Goal: Complete application form

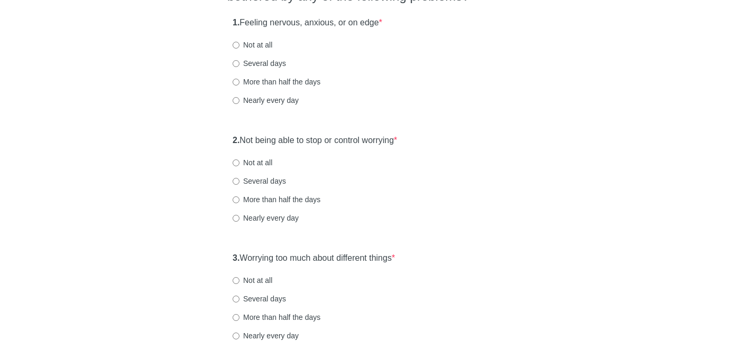
scroll to position [122, 0]
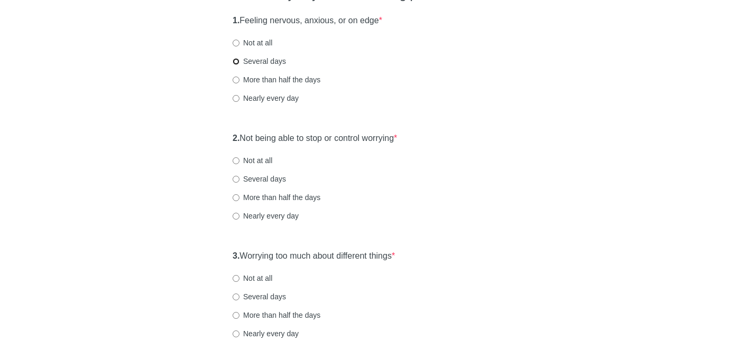
click at [237, 62] on input "Several days" at bounding box center [236, 61] width 7 height 7
radio input "true"
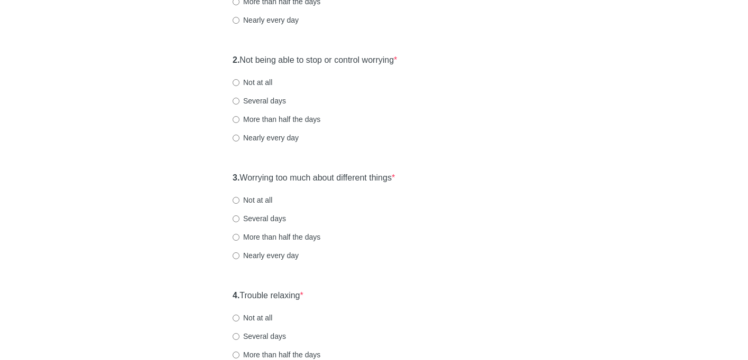
scroll to position [224, 0]
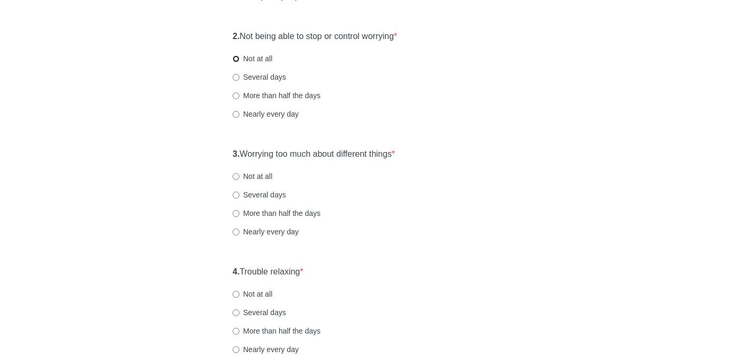
click at [236, 56] on input "Not at all" at bounding box center [236, 58] width 7 height 7
radio input "true"
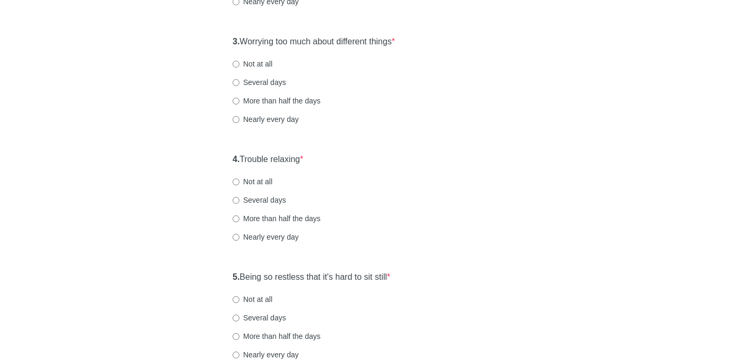
scroll to position [346, 0]
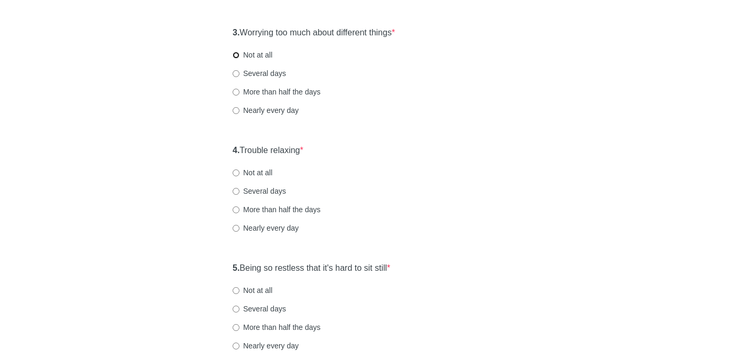
click at [235, 54] on input "Not at all" at bounding box center [236, 55] width 7 height 7
radio input "true"
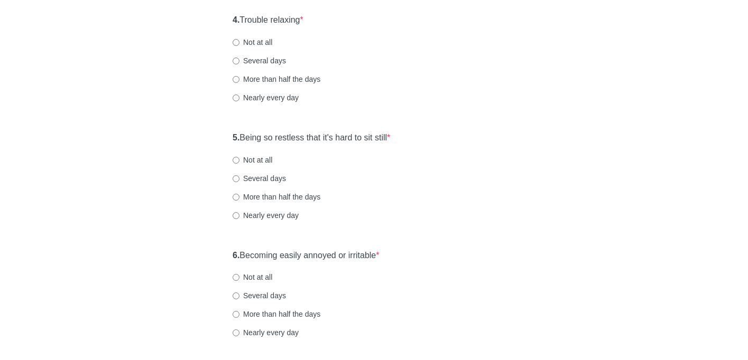
scroll to position [481, 0]
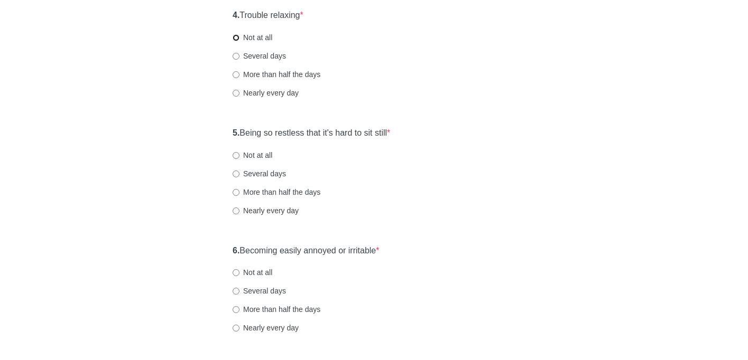
click at [236, 38] on input "Not at all" at bounding box center [236, 37] width 7 height 7
radio input "true"
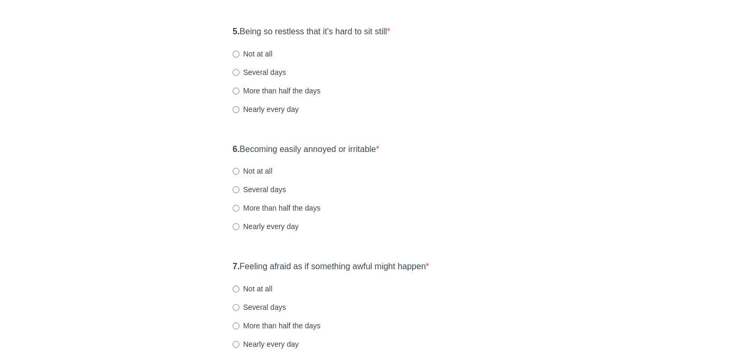
scroll to position [583, 0]
click at [236, 90] on input "More than half the days" at bounding box center [236, 90] width 7 height 7
radio input "true"
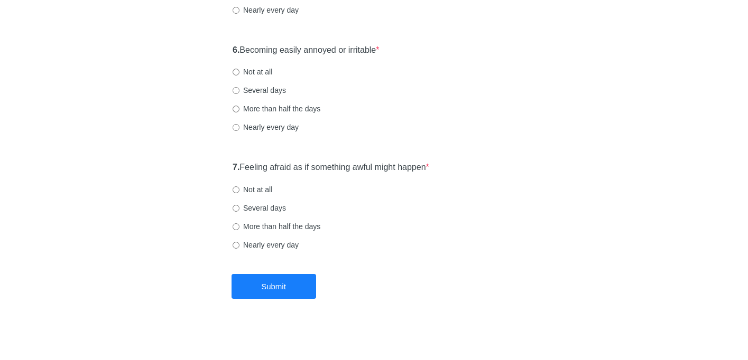
scroll to position [684, 0]
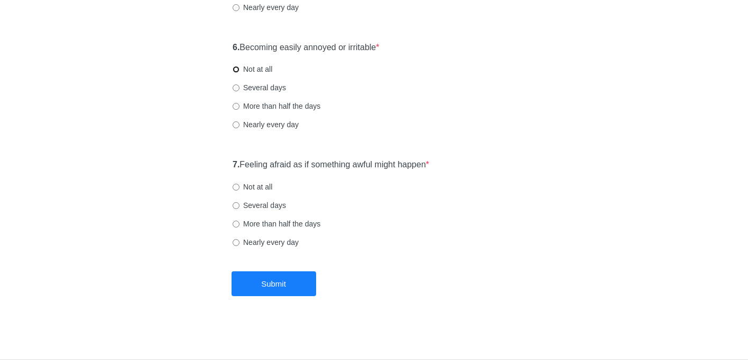
click at [236, 69] on input "Not at all" at bounding box center [236, 69] width 7 height 7
radio input "true"
click at [236, 186] on input "Not at all" at bounding box center [236, 187] width 7 height 7
radio input "true"
click at [282, 289] on button "Submit" at bounding box center [273, 284] width 85 height 25
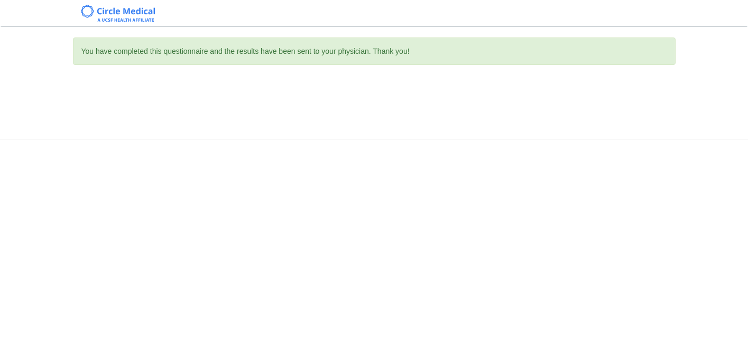
scroll to position [0, 0]
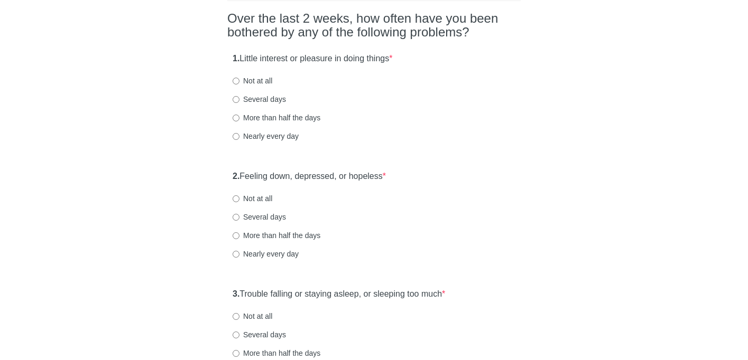
scroll to position [85, 0]
click at [236, 82] on input "Not at all" at bounding box center [236, 80] width 7 height 7
radio input "true"
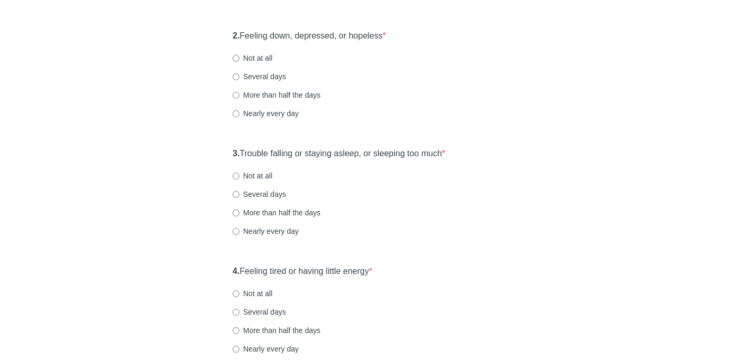
scroll to position [227, 0]
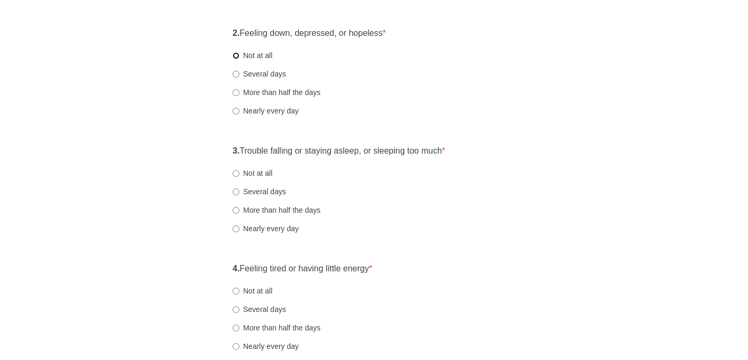
click at [238, 55] on input "Not at all" at bounding box center [236, 55] width 7 height 7
radio input "true"
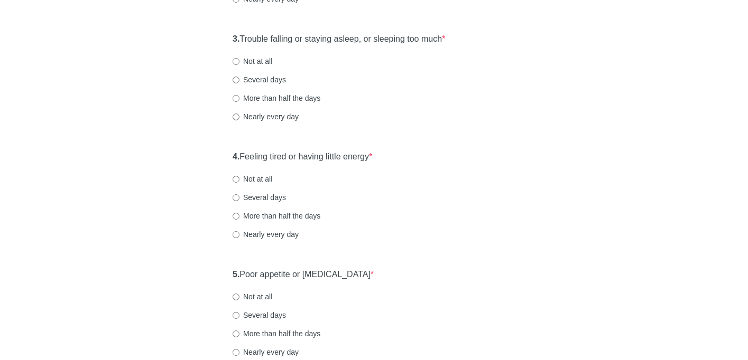
scroll to position [341, 0]
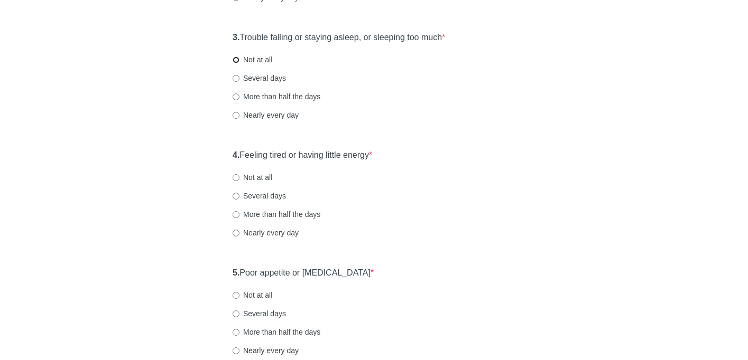
click at [235, 60] on input "Not at all" at bounding box center [236, 60] width 7 height 7
radio input "true"
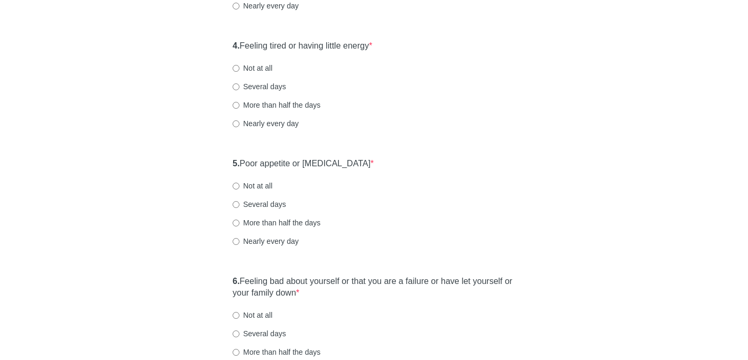
scroll to position [451, 0]
click at [237, 68] on input "Not at all" at bounding box center [236, 67] width 7 height 7
radio input "true"
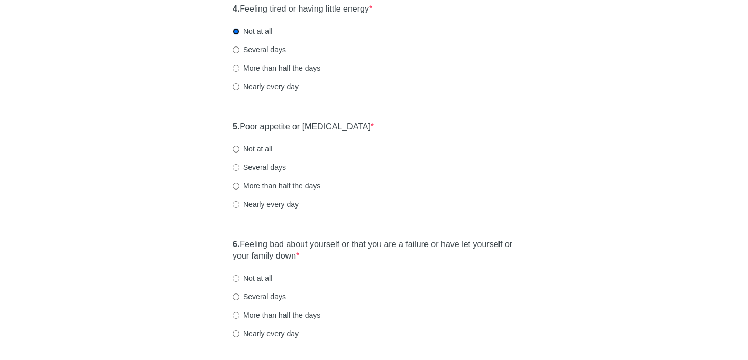
scroll to position [549, 0]
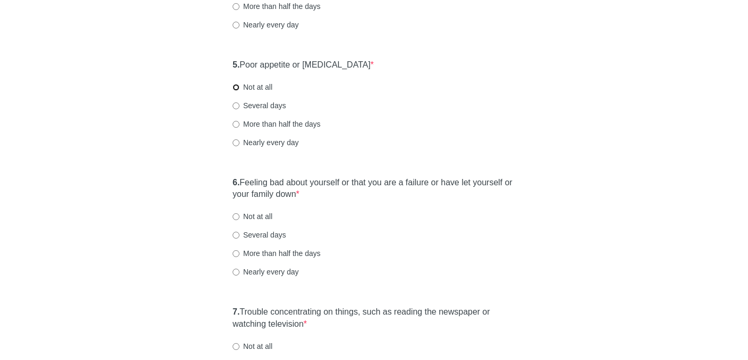
click at [236, 87] on input "Not at all" at bounding box center [236, 87] width 7 height 7
radio input "true"
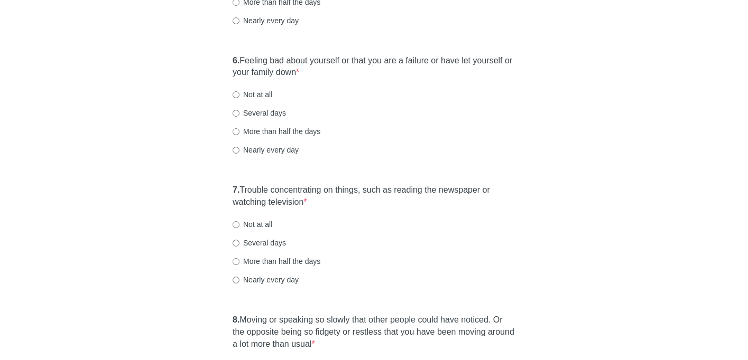
scroll to position [672, 0]
click at [237, 94] on input "Not at all" at bounding box center [236, 94] width 7 height 7
radio input "true"
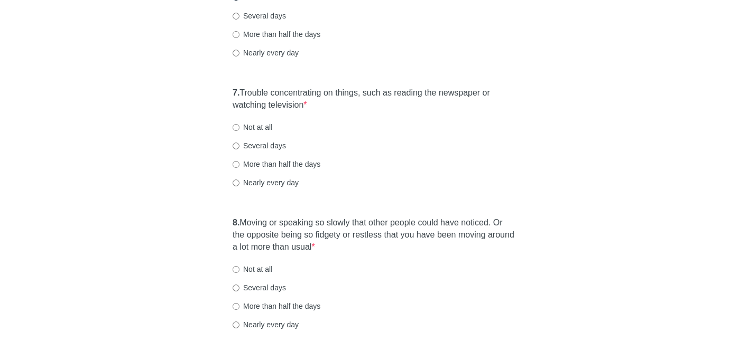
scroll to position [821, 0]
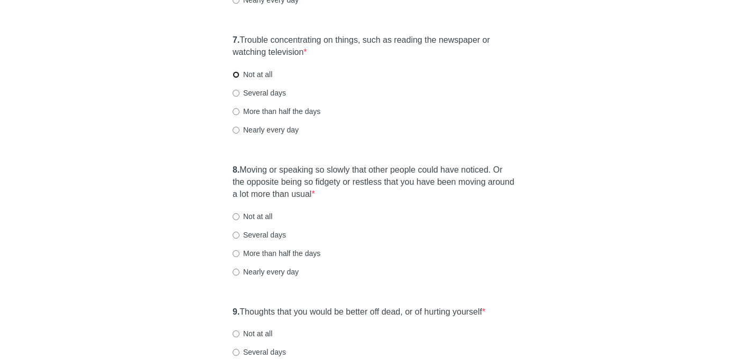
click at [234, 75] on input "Not at all" at bounding box center [236, 74] width 7 height 7
radio input "true"
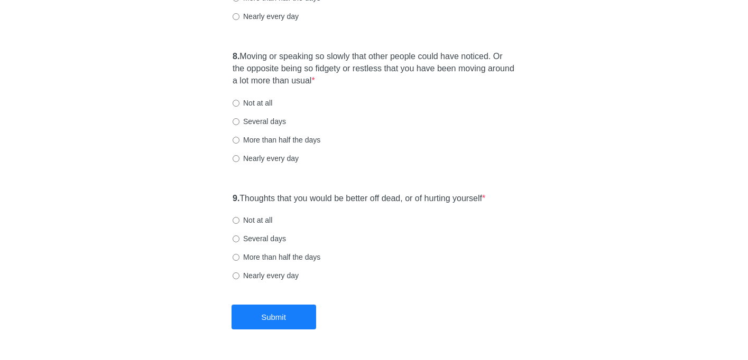
scroll to position [942, 0]
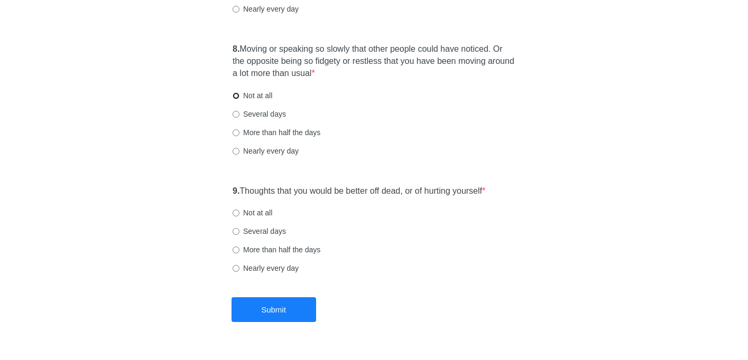
click at [237, 94] on input "Not at all" at bounding box center [236, 95] width 7 height 7
radio input "true"
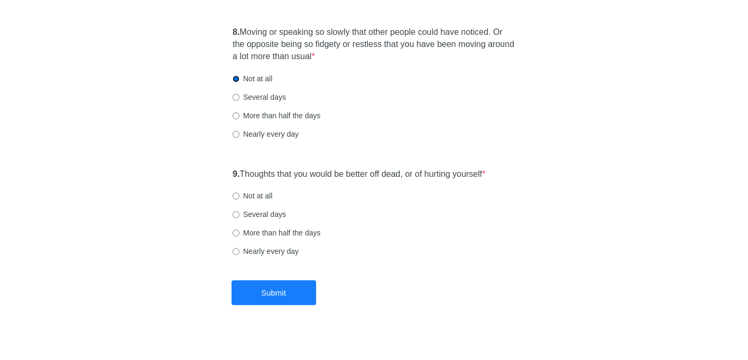
scroll to position [968, 0]
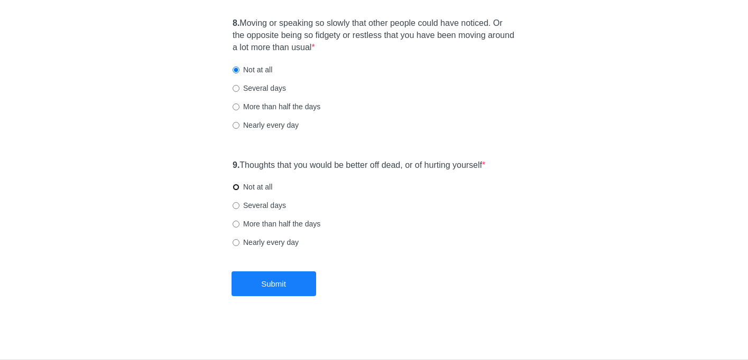
click at [235, 186] on input "Not at all" at bounding box center [236, 187] width 7 height 7
radio input "true"
click at [264, 287] on button "Submit" at bounding box center [273, 284] width 85 height 25
